Goal: Task Accomplishment & Management: Use online tool/utility

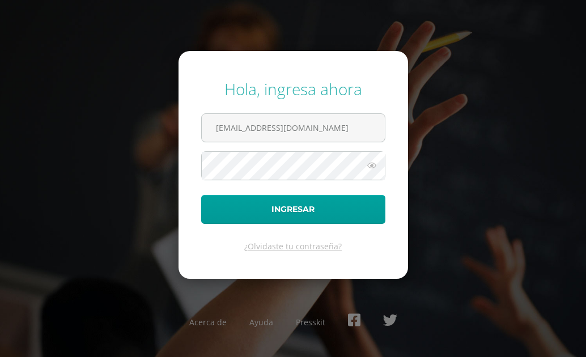
type input "24017@lasallechiquimula.edu.gt"
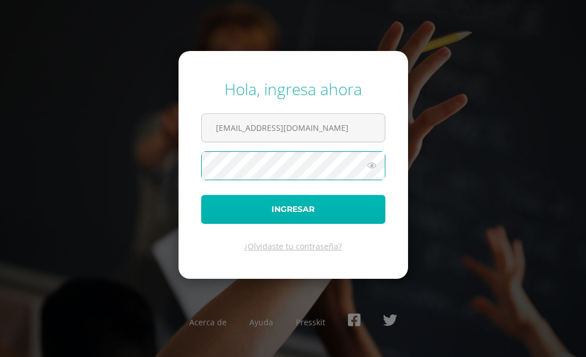
click at [354, 204] on button "Ingresar" at bounding box center [293, 209] width 184 height 29
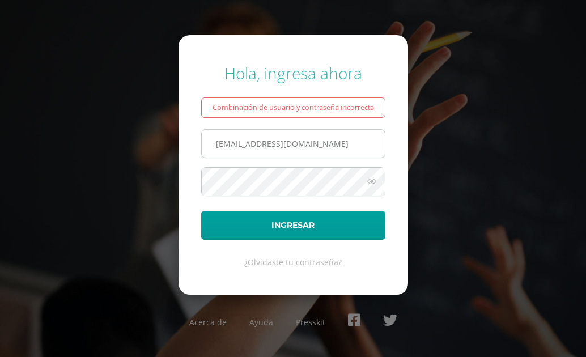
click at [344, 147] on input "[EMAIL_ADDRESS][DOMAIN_NAME]" at bounding box center [293, 144] width 183 height 28
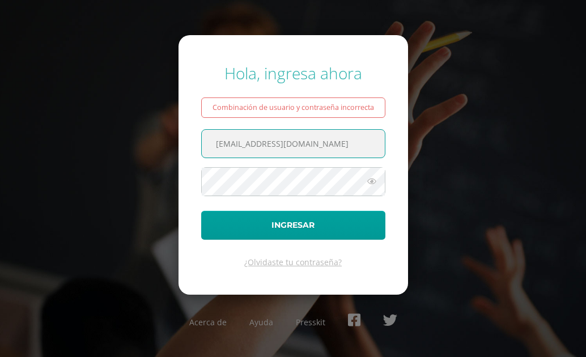
click at [360, 142] on input "[EMAIL_ADDRESS][DOMAIN_NAME]" at bounding box center [293, 144] width 183 height 28
drag, startPoint x: 360, startPoint y: 142, endPoint x: 328, endPoint y: 146, distance: 31.9
click at [337, 148] on input "[EMAIL_ADDRESS][DOMAIN_NAME]" at bounding box center [293, 144] width 183 height 28
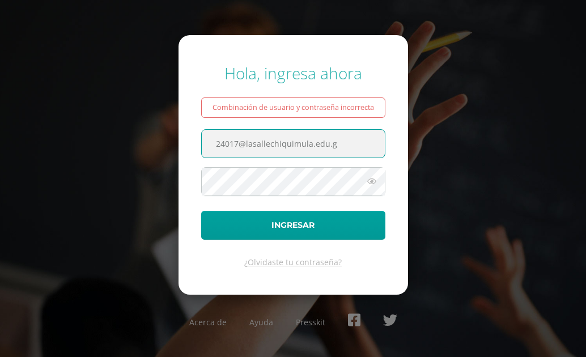
type input "[EMAIL_ADDRESS][DOMAIN_NAME]"
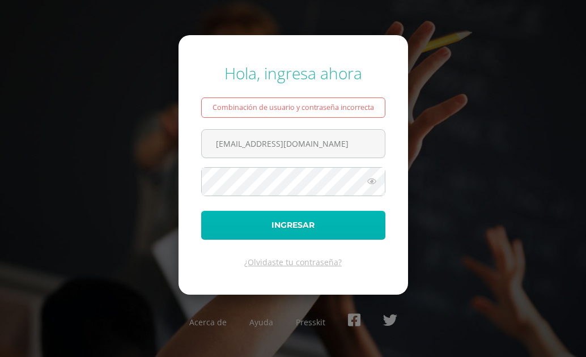
click at [284, 230] on button "Ingresar" at bounding box center [293, 225] width 184 height 29
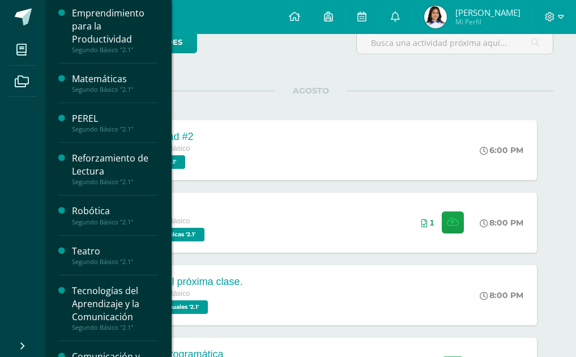
scroll to position [469, 0]
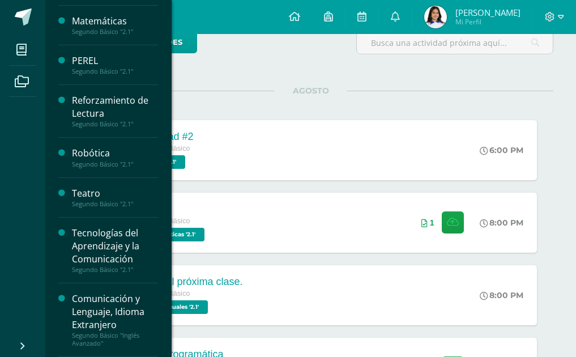
click at [105, 249] on div "Tecnologías del Aprendizaje y la Comunicación" at bounding box center [115, 246] width 86 height 39
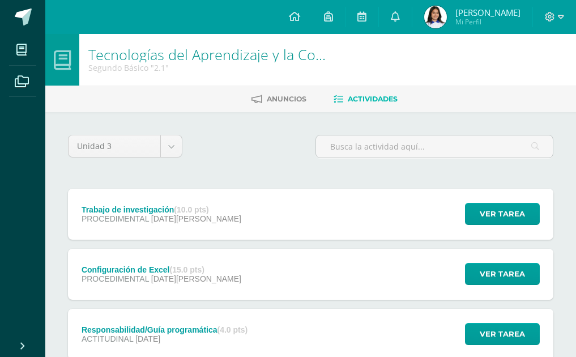
click at [353, 205] on div "Trabajo de investigación (10.0 pts) PROCEDIMENTAL 06 de Agosto Ver tarea Trabaj…" at bounding box center [310, 214] width 485 height 51
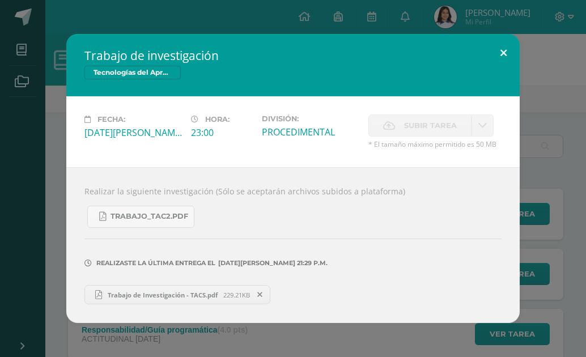
click at [496, 59] on button at bounding box center [503, 53] width 32 height 39
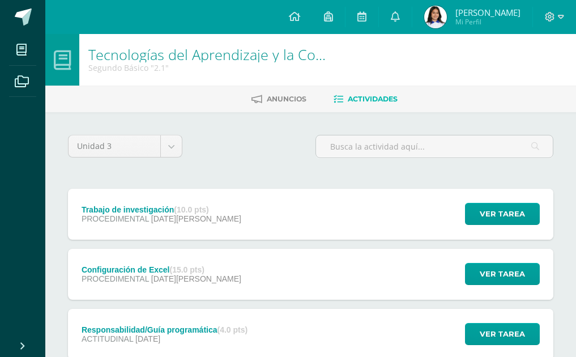
click at [274, 282] on div "Configuración de Excel (15.0 pts) PROCEDIMENTAL 06 de Agosto Ver tarea Configur…" at bounding box center [310, 274] width 485 height 51
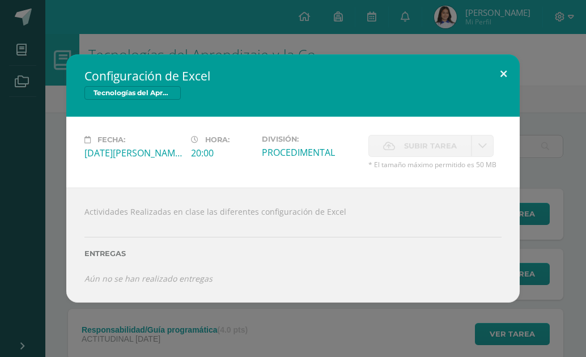
click at [497, 77] on button at bounding box center [503, 73] width 32 height 39
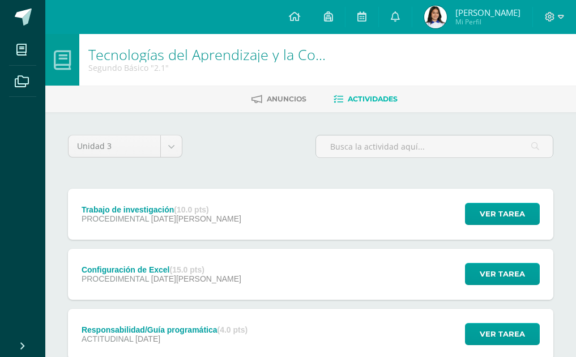
scroll to position [57, 0]
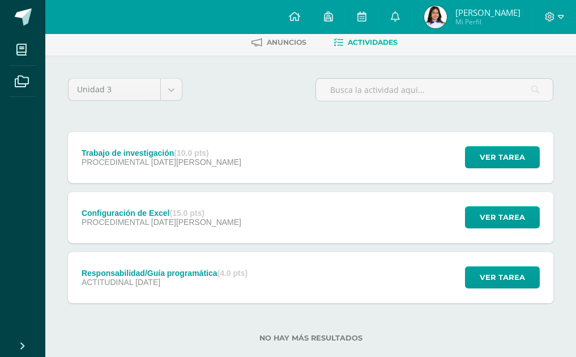
click at [371, 273] on div "Responsabilidad/Guía programática (4.0 pts) ACTITUDINAL 27 de Julio Ver tarea R…" at bounding box center [310, 277] width 485 height 51
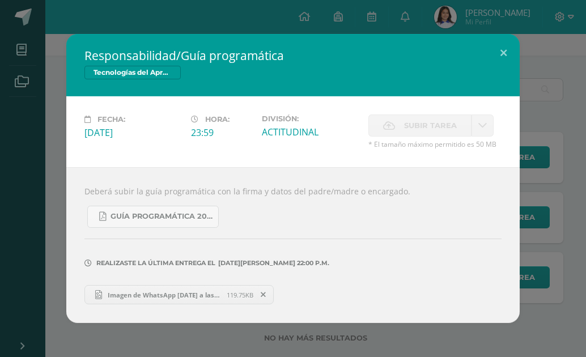
click at [194, 298] on span "Imagen de WhatsApp 2025-07-27 a las 22.00.28_4fcd27dc.jpg" at bounding box center [164, 294] width 125 height 8
click at [497, 59] on button at bounding box center [503, 53] width 32 height 39
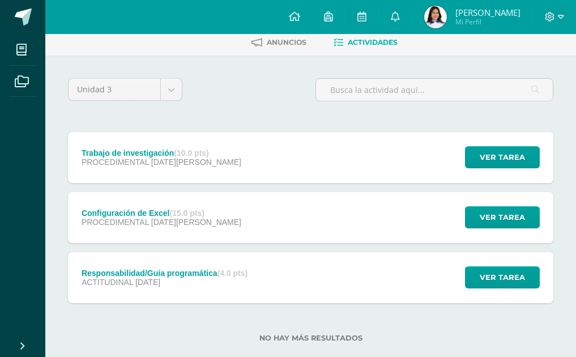
click at [280, 262] on div "Responsabilidad/Guía programática (4.0 pts) ACTITUDINAL 27 de Julio Ver tarea R…" at bounding box center [310, 277] width 485 height 51
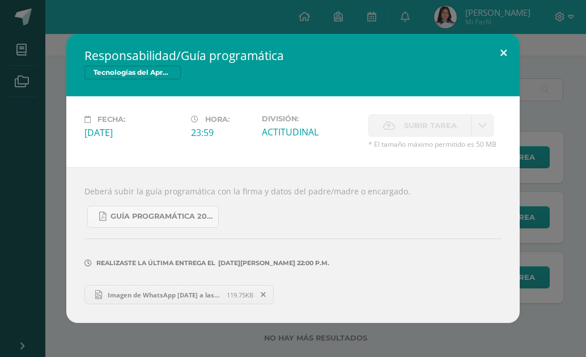
click at [498, 51] on button at bounding box center [503, 53] width 32 height 39
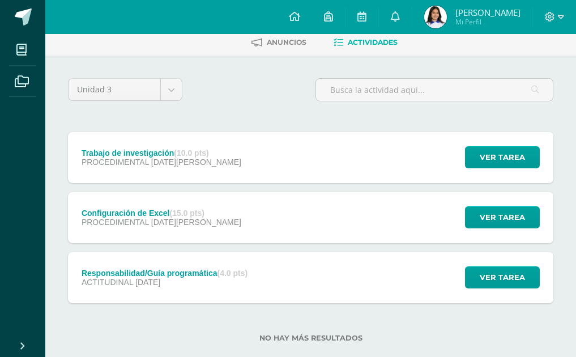
click at [220, 208] on div "Configuración de Excel (15.0 pts) PROCEDIMENTAL 06 de Agosto" at bounding box center [161, 217] width 187 height 51
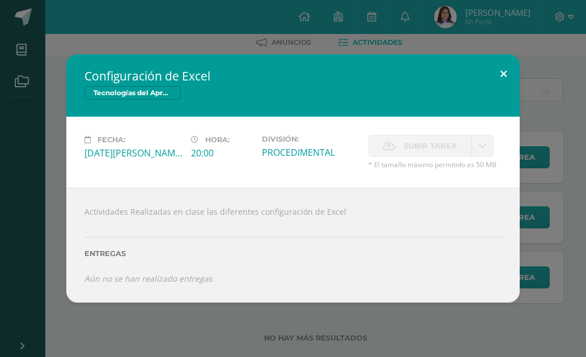
click at [506, 62] on button at bounding box center [503, 73] width 32 height 39
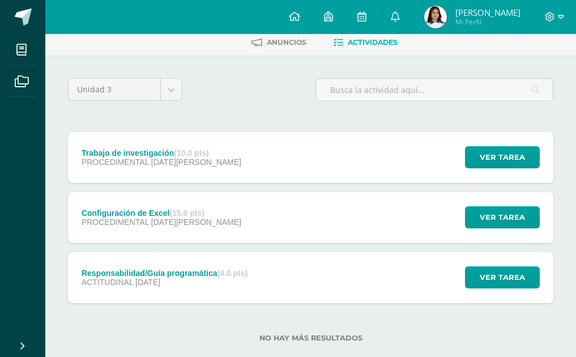
click at [216, 234] on div "Configuración de Excel (15.0 pts) PROCEDIMENTAL 06 de Agosto" at bounding box center [161, 217] width 187 height 51
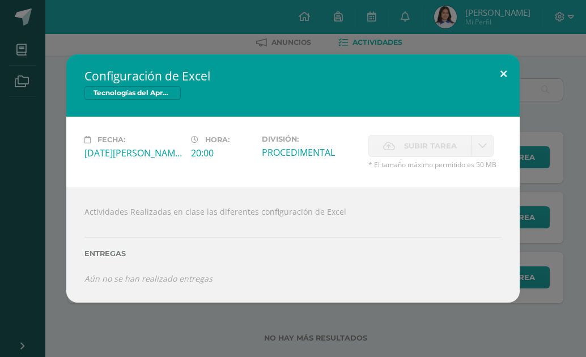
click at [495, 57] on button at bounding box center [503, 73] width 32 height 39
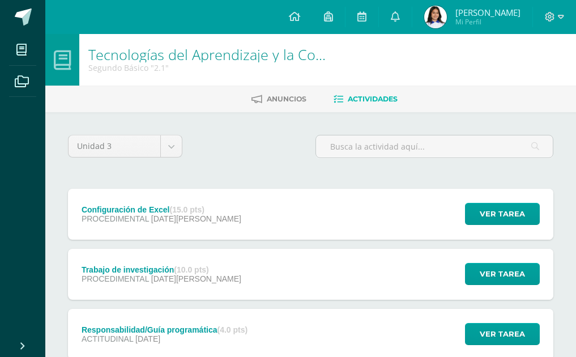
click at [337, 220] on div "Configuración de Excel (15.0 pts) PROCEDIMENTAL 13 de Agosto Ver tarea Configur…" at bounding box center [310, 214] width 485 height 51
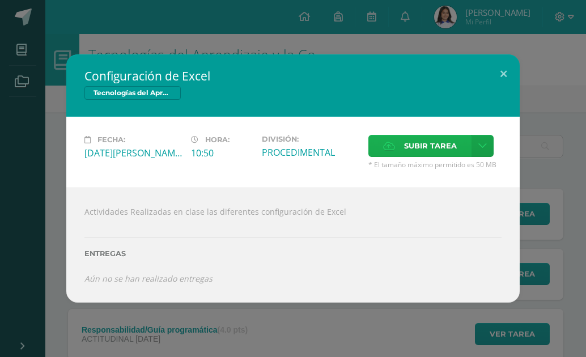
click at [433, 143] on span "Subir tarea" at bounding box center [430, 145] width 53 height 21
click at [0, 0] on input "Subir tarea" at bounding box center [0, 0] width 0 height 0
click at [389, 143] on icon at bounding box center [389, 145] width 12 height 7
click at [0, 0] on input "Subir tarea" at bounding box center [0, 0] width 0 height 0
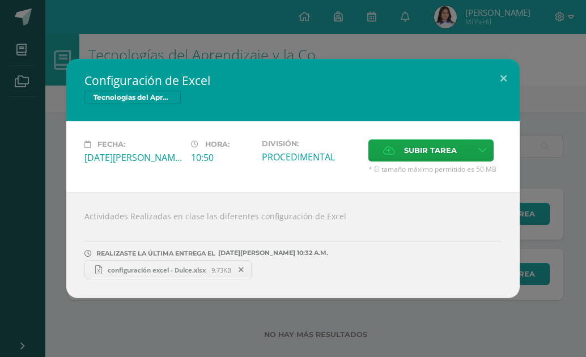
click at [536, 55] on div "Configuración de Excel Tecnologías del Aprendizaje y la Comunicación Fecha: Mié…" at bounding box center [293, 178] width 586 height 357
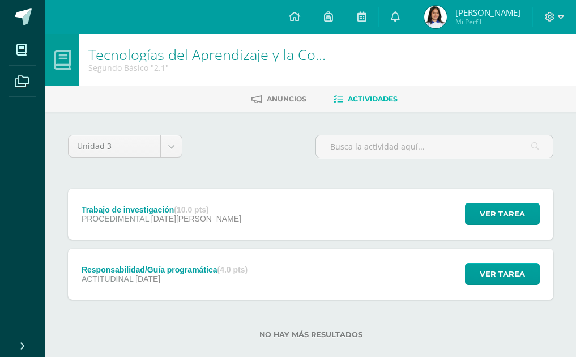
click at [317, 220] on div "Trabajo de investigación (10.0 pts) PROCEDIMENTAL 06 de Agosto Ver tarea Trabaj…" at bounding box center [310, 214] width 485 height 51
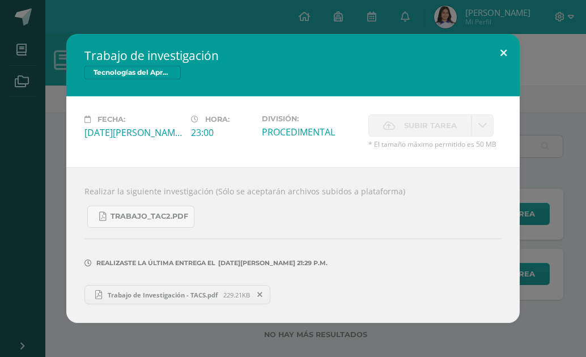
click at [494, 70] on div "Trabajo de investigación Tecnologías del Aprendizaje y la Comunicación Fecha: M…" at bounding box center [292, 178] width 453 height 289
click at [502, 51] on button at bounding box center [503, 53] width 32 height 39
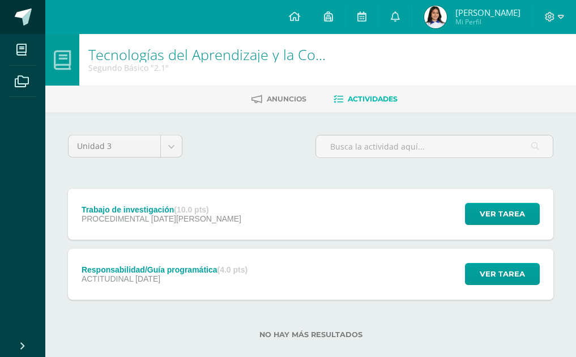
click at [13, 12] on link at bounding box center [22, 17] width 45 height 34
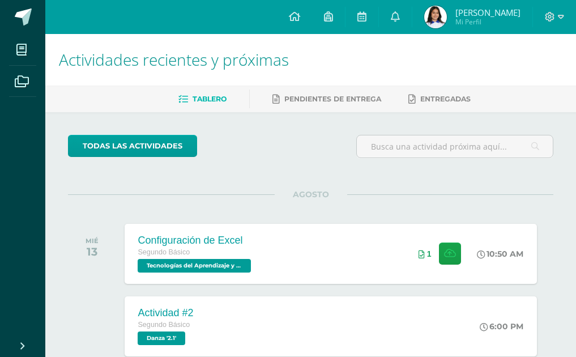
click at [351, 263] on div "Configuración de Excel Segundo Básico Tecnologías del Aprendizaje y la Comunica…" at bounding box center [330, 253] width 417 height 61
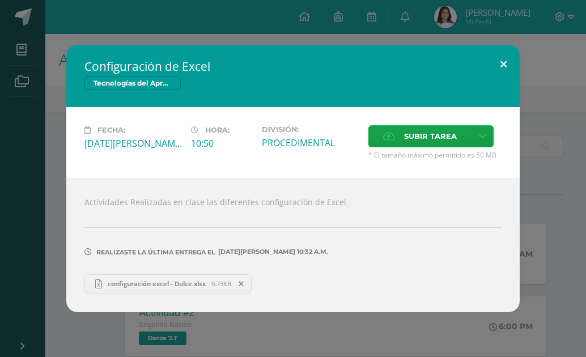
click at [499, 62] on button at bounding box center [503, 64] width 32 height 39
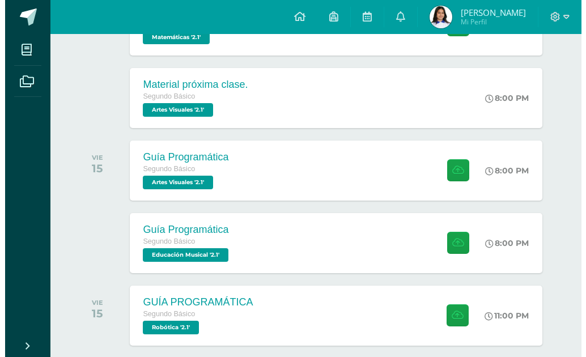
scroll to position [396, 0]
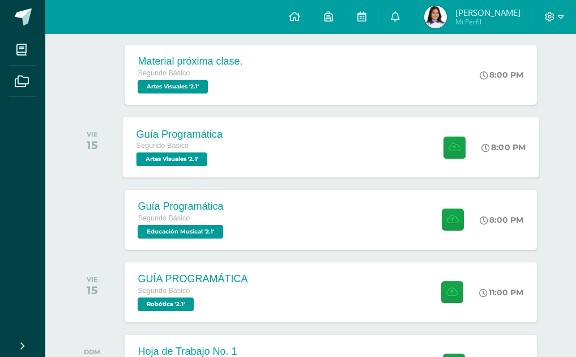
click at [258, 161] on div "Guía Programática Segundo Básico Artes Visuales '2.1' 8:00 PM Guía Programática…" at bounding box center [330, 147] width 417 height 61
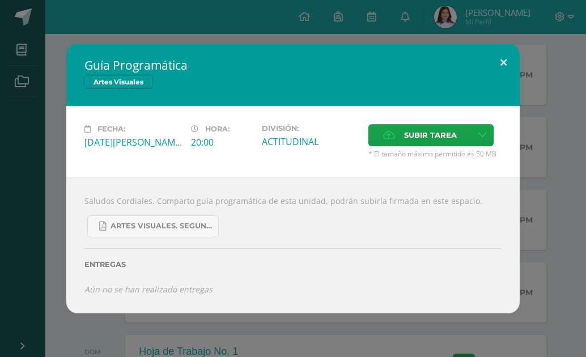
click at [498, 74] on button at bounding box center [503, 63] width 32 height 39
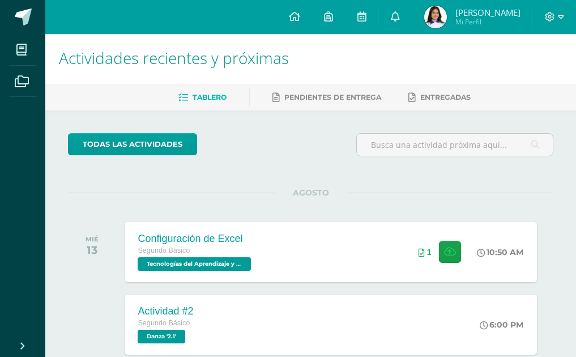
scroll to position [0, 0]
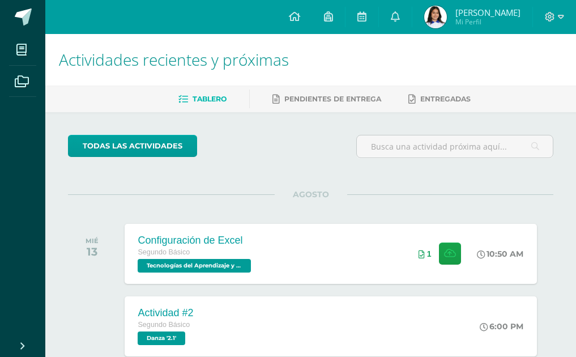
click at [544, 15] on div at bounding box center [554, 17] width 43 height 34
click at [556, 11] on span at bounding box center [554, 17] width 19 height 12
click at [533, 78] on span "Cerrar sesión" at bounding box center [525, 77] width 51 height 11
